Goal: Task Accomplishment & Management: Manage account settings

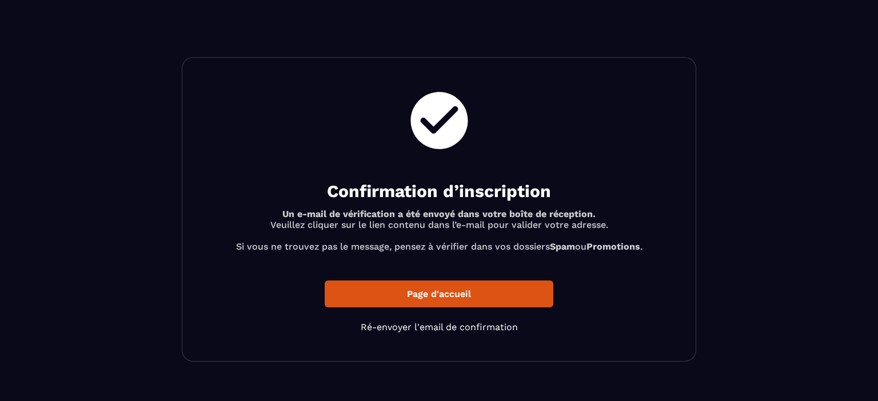
click at [379, 297] on p "Page d'accueil" at bounding box center [439, 294] width 229 height 27
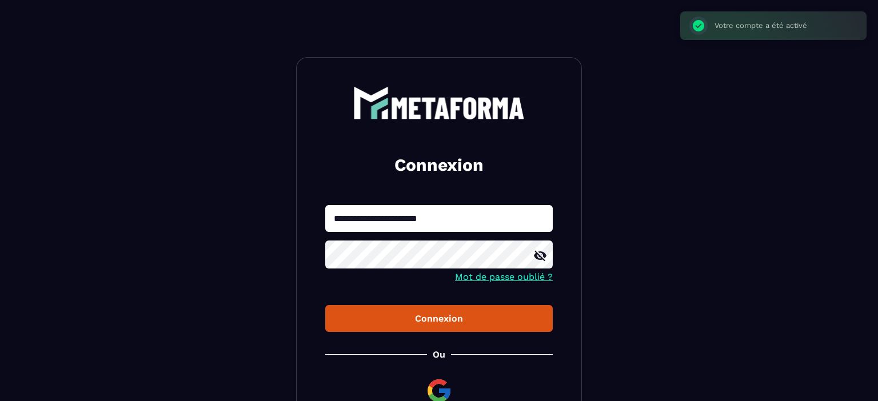
click at [410, 312] on button "Connexion" at bounding box center [439, 318] width 228 height 27
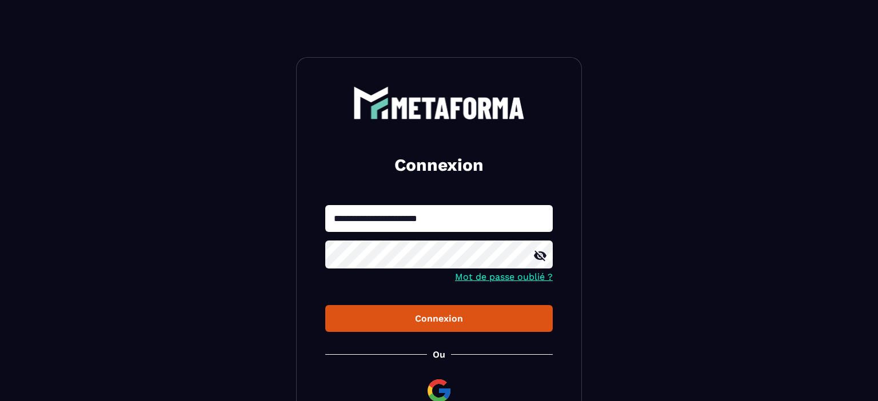
click at [539, 262] on icon at bounding box center [540, 256] width 14 height 14
click at [436, 324] on div "Connexion" at bounding box center [438, 318] width 209 height 11
